Goal: Task Accomplishment & Management: Use online tool/utility

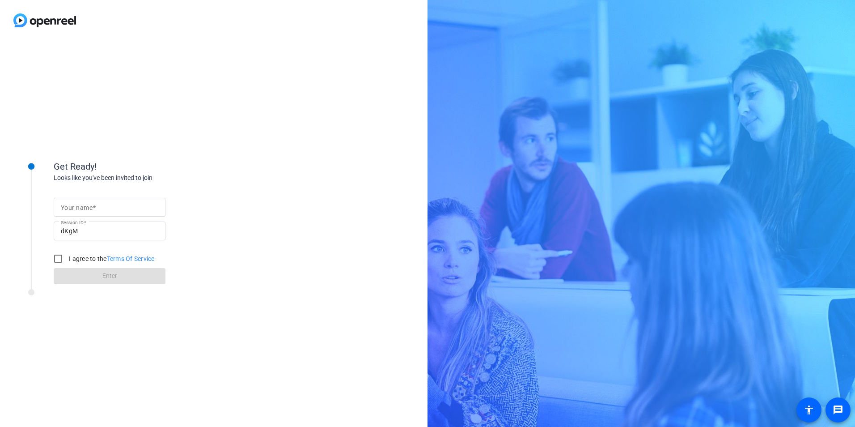
click at [85, 208] on mat-label "Your name" at bounding box center [77, 207] width 32 height 7
click at [85, 208] on input "Your name" at bounding box center [109, 207] width 97 height 11
type input "[PERSON_NAME][EMAIL_ADDRESS][DOMAIN_NAME]"
click at [50, 254] on input "I agree to the Terms Of Service" at bounding box center [58, 258] width 18 height 18
checkbox input "true"
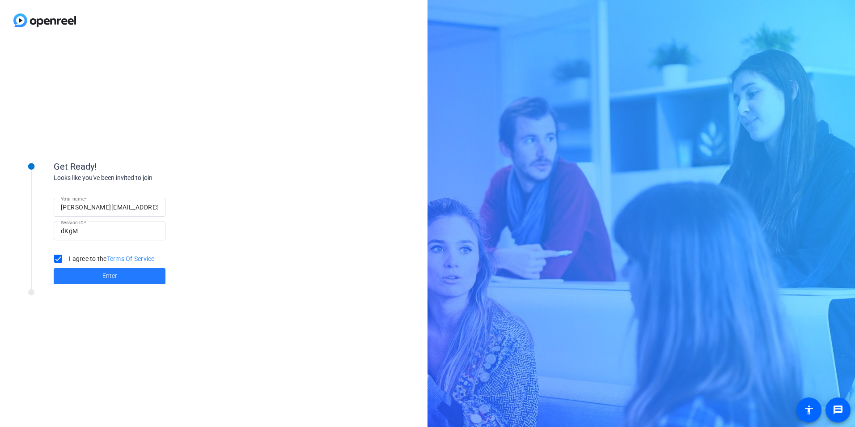
click at [83, 272] on span at bounding box center [110, 275] width 112 height 21
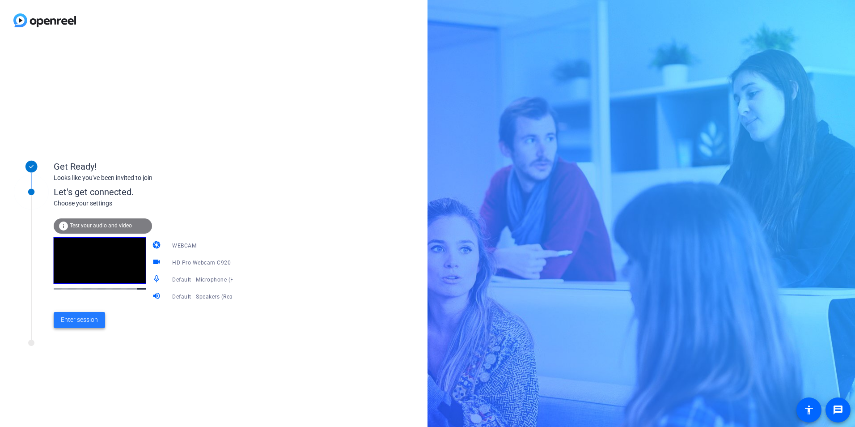
click at [85, 318] on span "Enter session" at bounding box center [79, 319] width 37 height 9
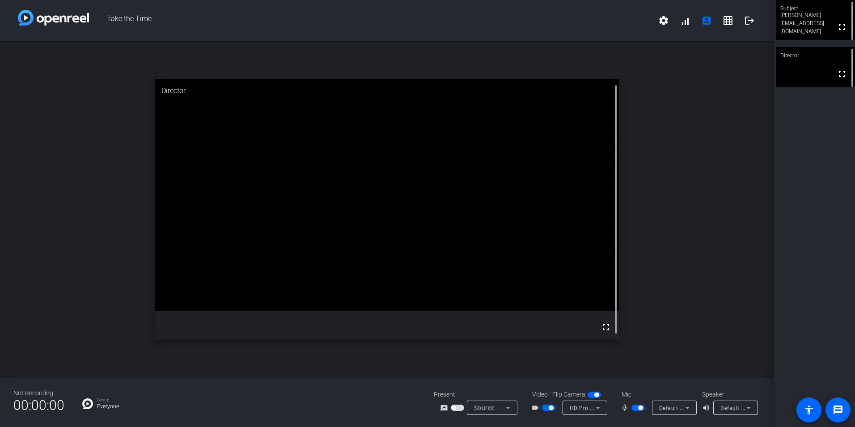
click at [803, 32] on video at bounding box center [815, 20] width 79 height 40
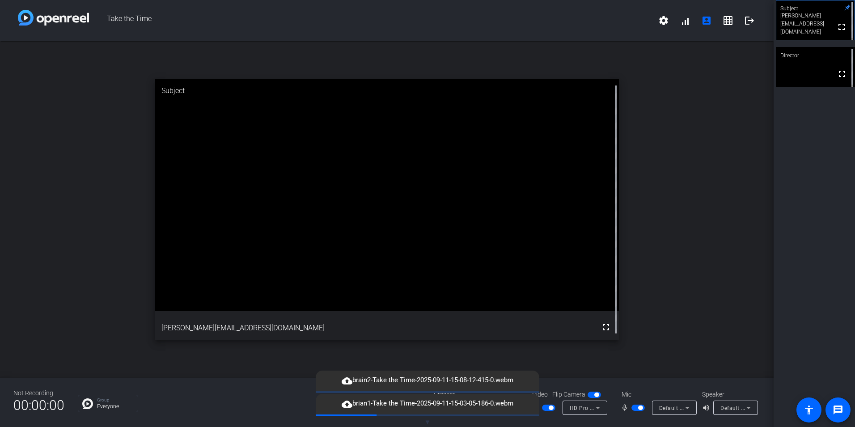
click at [634, 407] on span "button" at bounding box center [637, 407] width 13 height 6
click at [636, 409] on span "button" at bounding box center [634, 407] width 4 height 4
click at [637, 407] on span "button" at bounding box center [637, 407] width 13 height 6
click at [593, 395] on span "button" at bounding box center [594, 394] width 13 height 6
click at [597, 394] on span "button" at bounding box center [594, 394] width 13 height 6
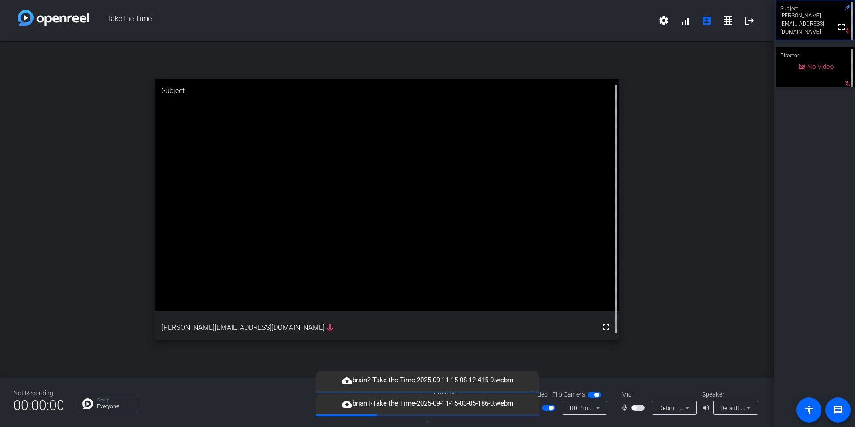
click at [588, 395] on span "button" at bounding box center [594, 394] width 13 height 6
click at [647, 407] on div "mic_none" at bounding box center [636, 407] width 31 height 11
click at [635, 410] on span "button" at bounding box center [637, 407] width 13 height 6
click at [544, 407] on span "button" at bounding box center [548, 407] width 13 height 6
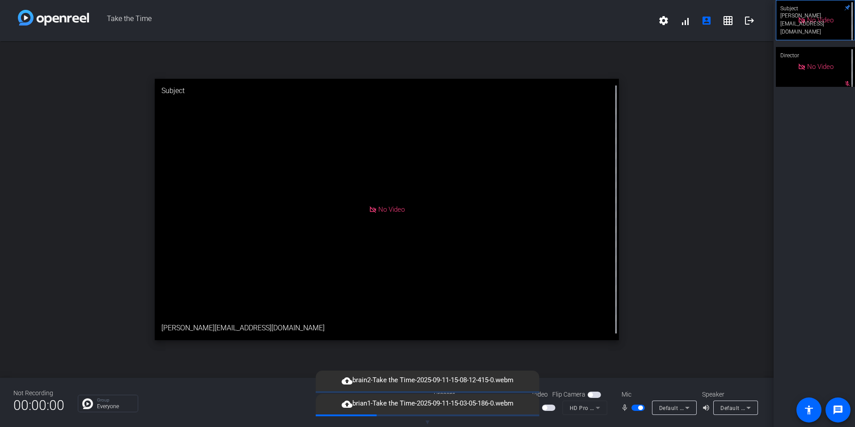
click at [632, 409] on span "button" at bounding box center [637, 407] width 13 height 6
